Goal: Task Accomplishment & Management: Complete application form

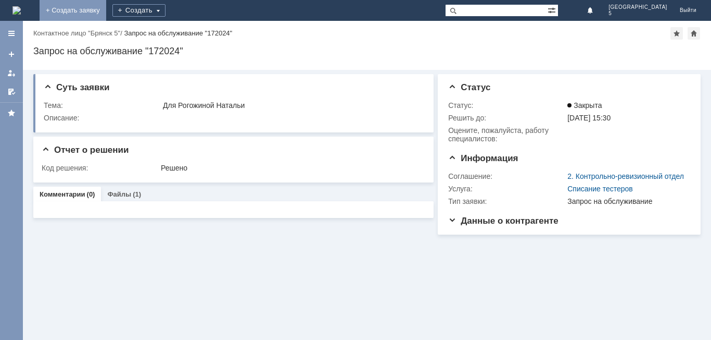
click at [106, 10] on link "+ Создать заявку" at bounding box center [73, 10] width 67 height 21
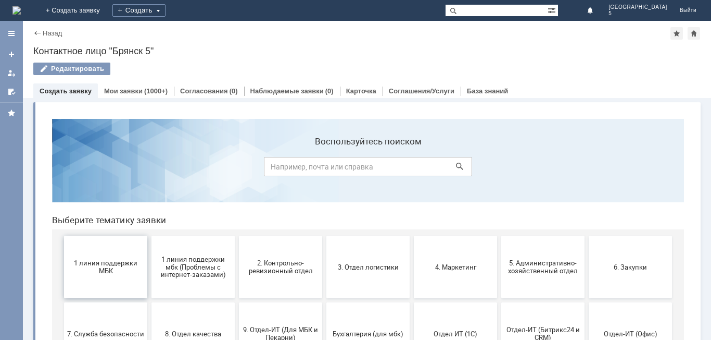
click at [101, 262] on span "1 линия поддержки МБК" at bounding box center [105, 267] width 77 height 16
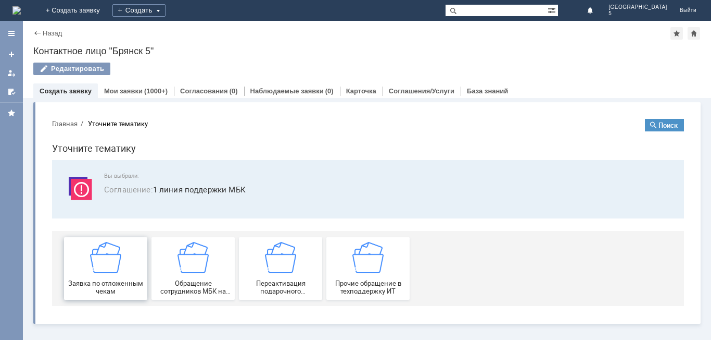
click at [101, 265] on img at bounding box center [105, 257] width 31 height 31
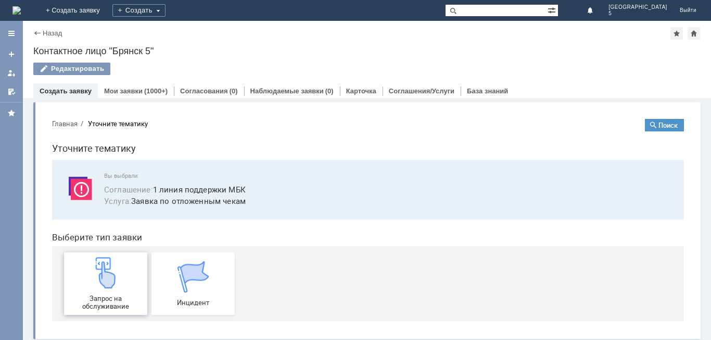
click at [103, 271] on img at bounding box center [105, 272] width 31 height 31
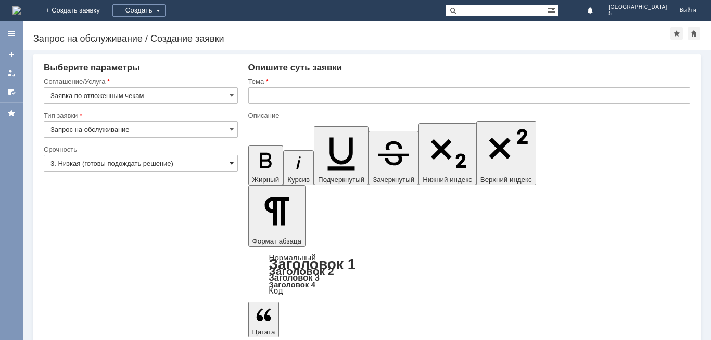
click at [230, 162] on span at bounding box center [232, 163] width 4 height 8
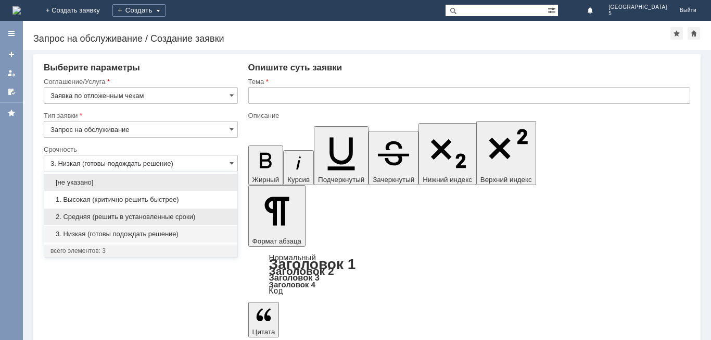
click at [124, 215] on span "2. Средняя (решить в установленные сроки)" at bounding box center [141, 216] width 181 height 8
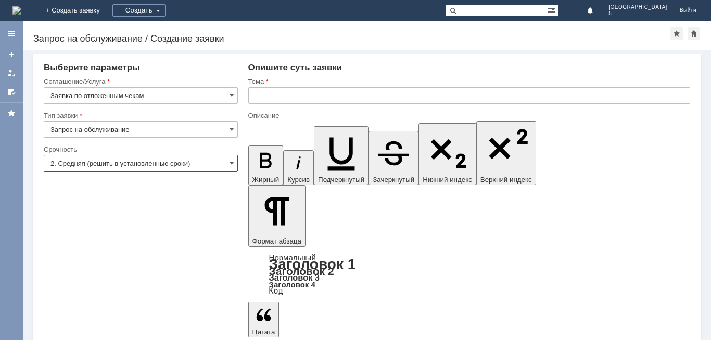
type input "2. Средняя (решить в установленные сроки)"
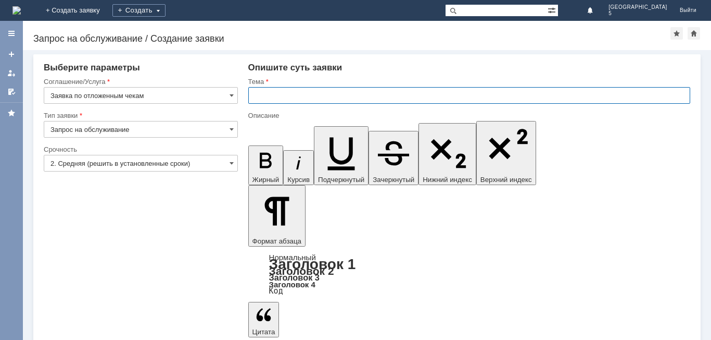
click at [262, 98] on input "text" at bounding box center [469, 95] width 442 height 17
type input "отложенные чеки за 02.10.2025 МБК 5"
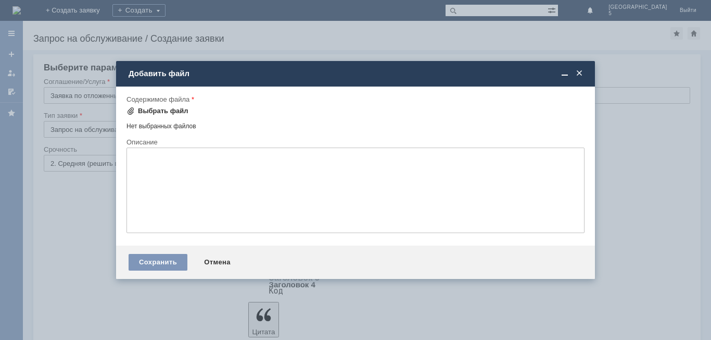
click at [164, 112] on div "Выбрать файл" at bounding box center [163, 111] width 51 height 8
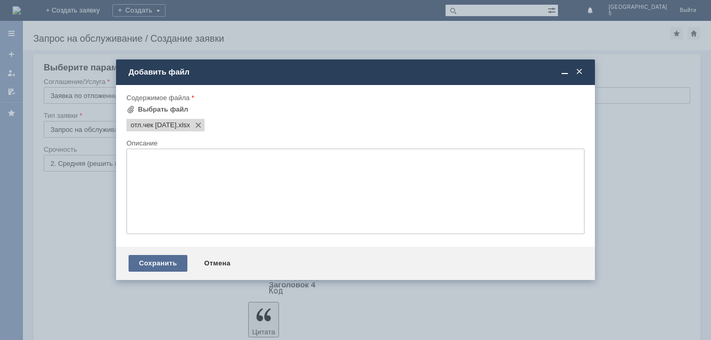
click at [153, 267] on div "Сохранить" at bounding box center [158, 263] width 59 height 17
